Goal: Information Seeking & Learning: Check status

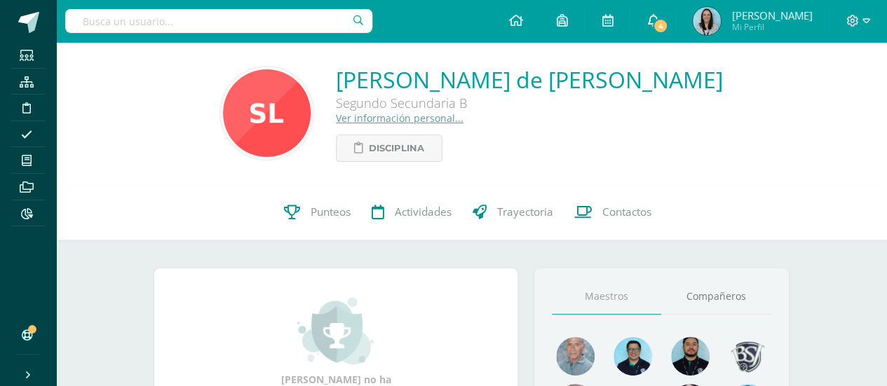
drag, startPoint x: 0, startPoint y: 0, endPoint x: 708, endPoint y: 23, distance: 708.5
click at [668, 23] on span "4" at bounding box center [660, 25] width 15 height 15
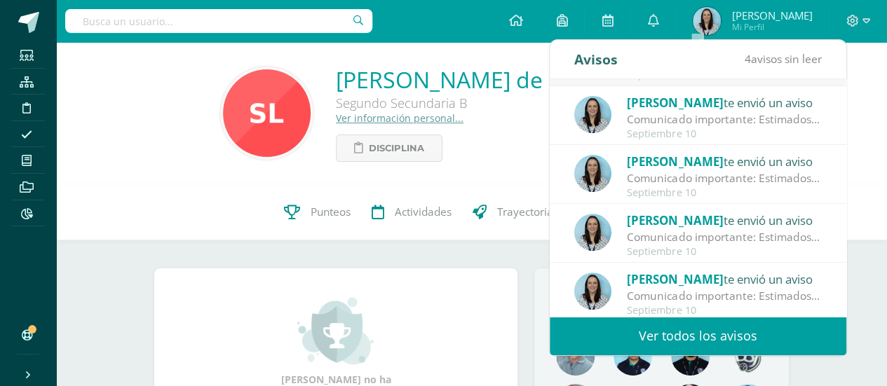
scroll to position [233, 0]
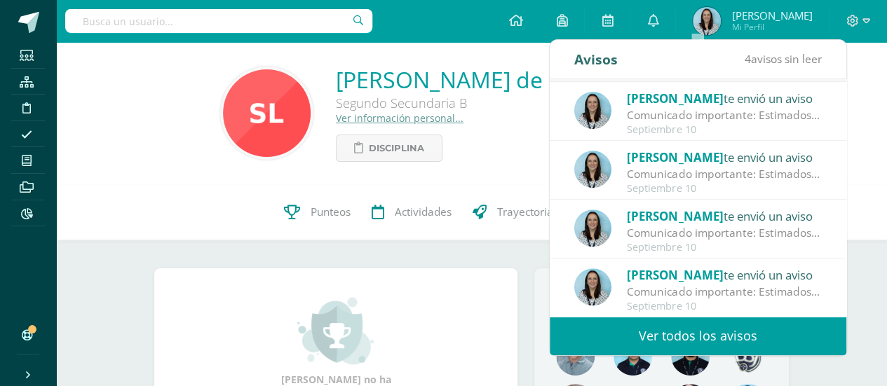
click at [652, 330] on link "Ver todos los avisos" at bounding box center [698, 336] width 297 height 39
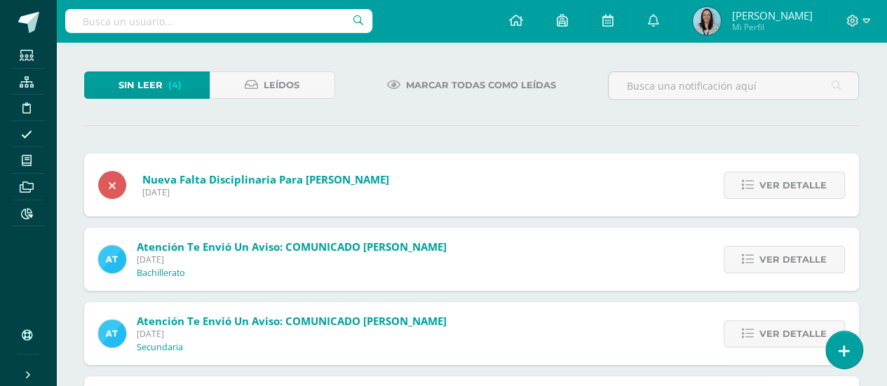
scroll to position [142, 0]
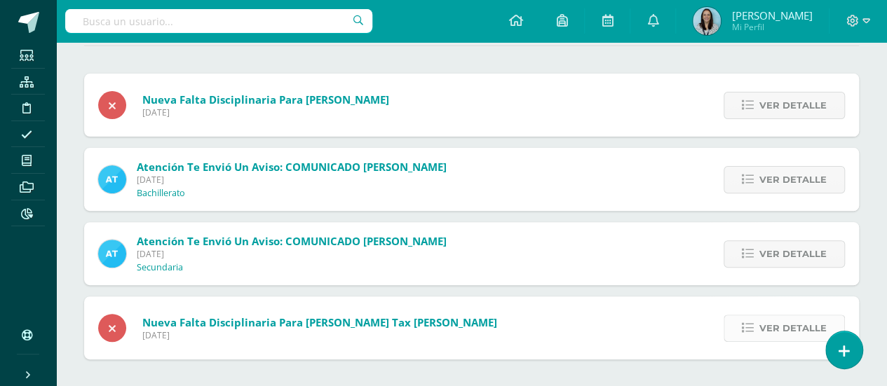
click at [754, 328] on icon at bounding box center [748, 329] width 12 height 12
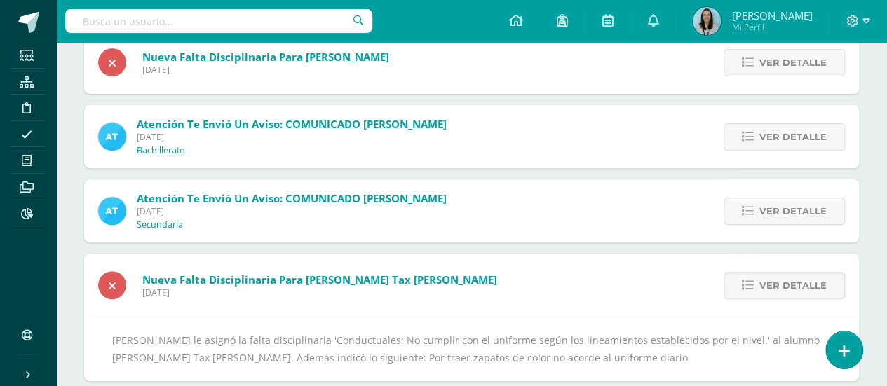
scroll to position [206, 0]
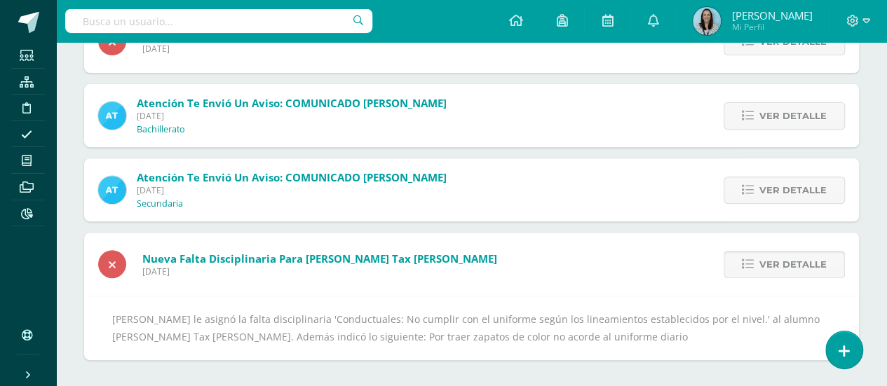
click at [754, 259] on icon at bounding box center [748, 265] width 12 height 12
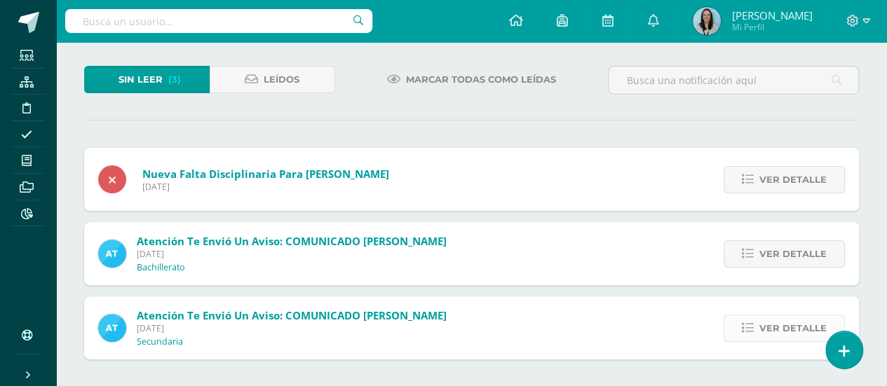
click at [754, 326] on icon at bounding box center [748, 329] width 12 height 12
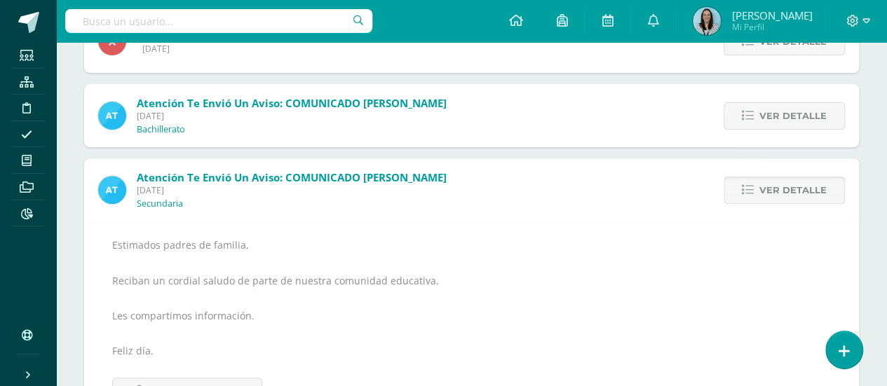
click at [763, 191] on span "Ver detalle" at bounding box center [792, 190] width 67 height 26
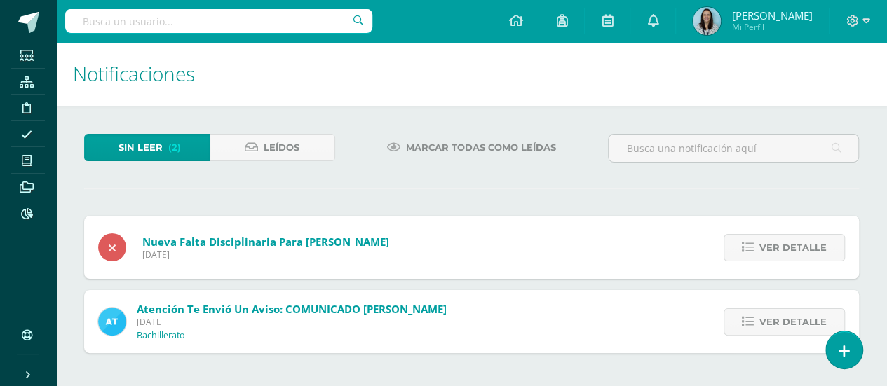
scroll to position [0, 0]
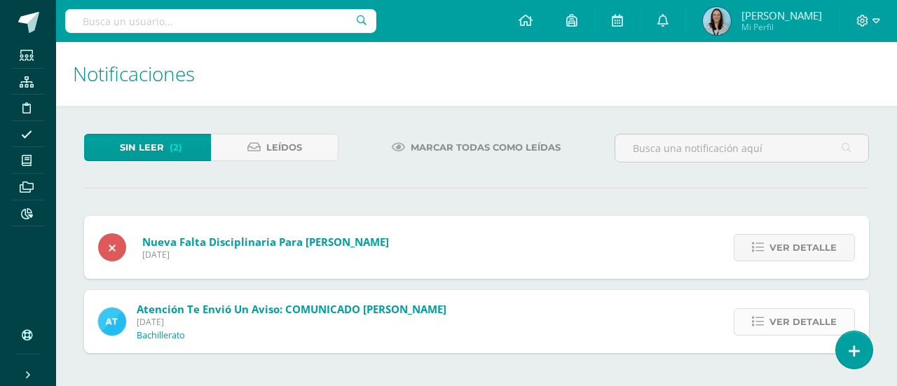
click at [768, 313] on link "Ver detalle" at bounding box center [794, 322] width 121 height 27
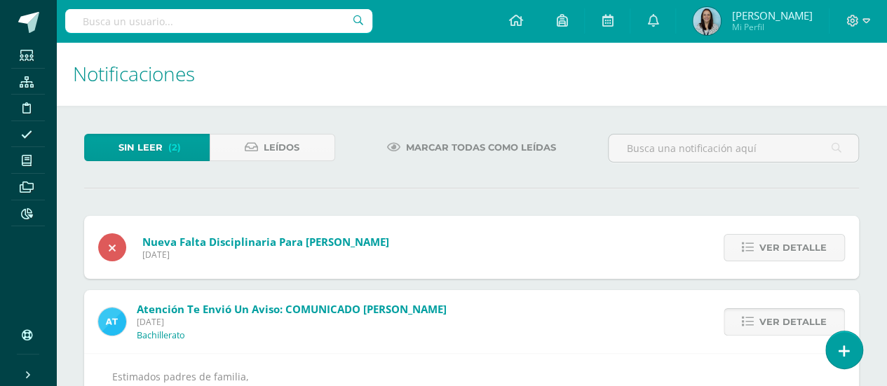
click at [768, 323] on span "Ver detalle" at bounding box center [792, 322] width 67 height 26
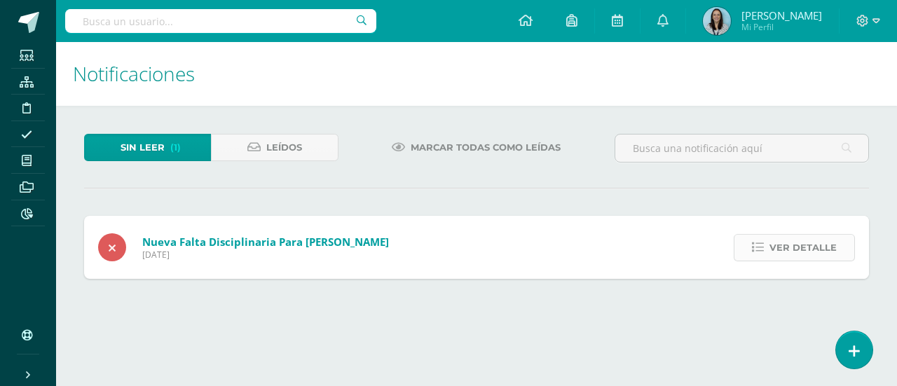
click at [778, 253] on span "Ver detalle" at bounding box center [803, 248] width 67 height 26
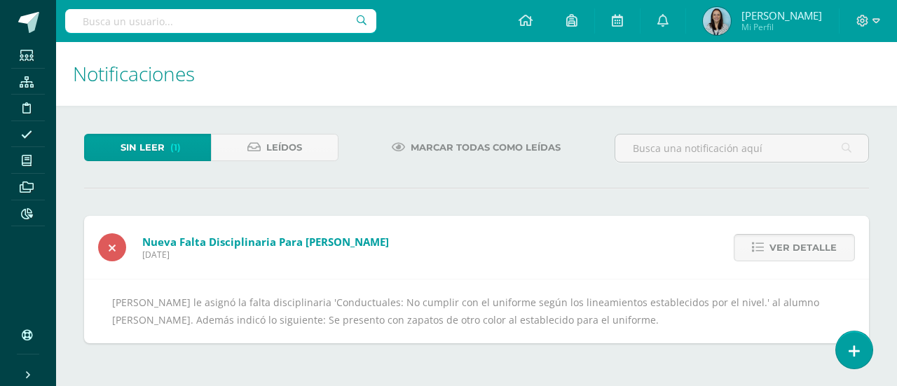
click at [778, 253] on span "Ver detalle" at bounding box center [803, 248] width 67 height 26
